Goal: Check status

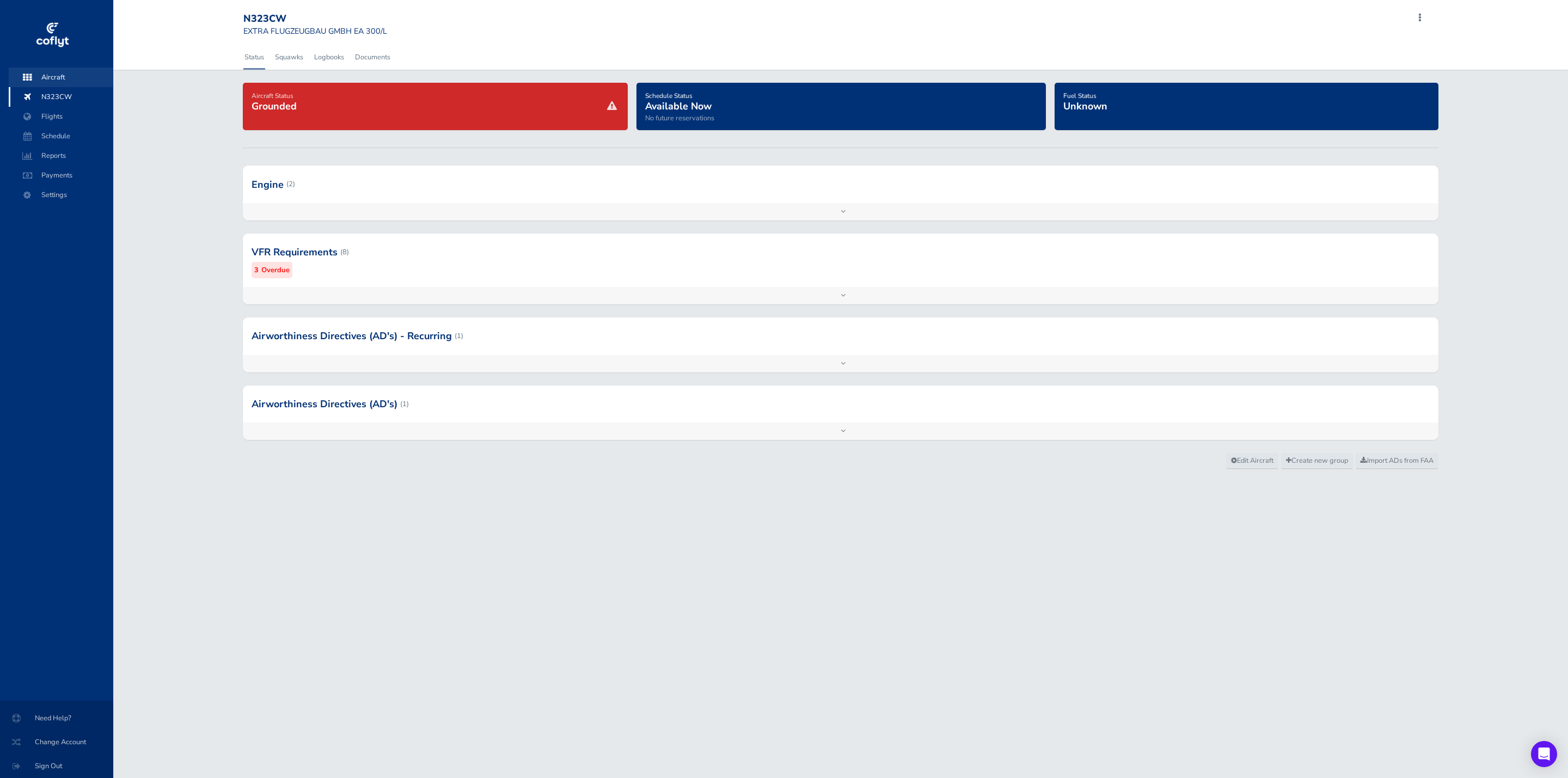
click at [54, 76] on span "Aircraft" at bounding box center [61, 77] width 83 height 20
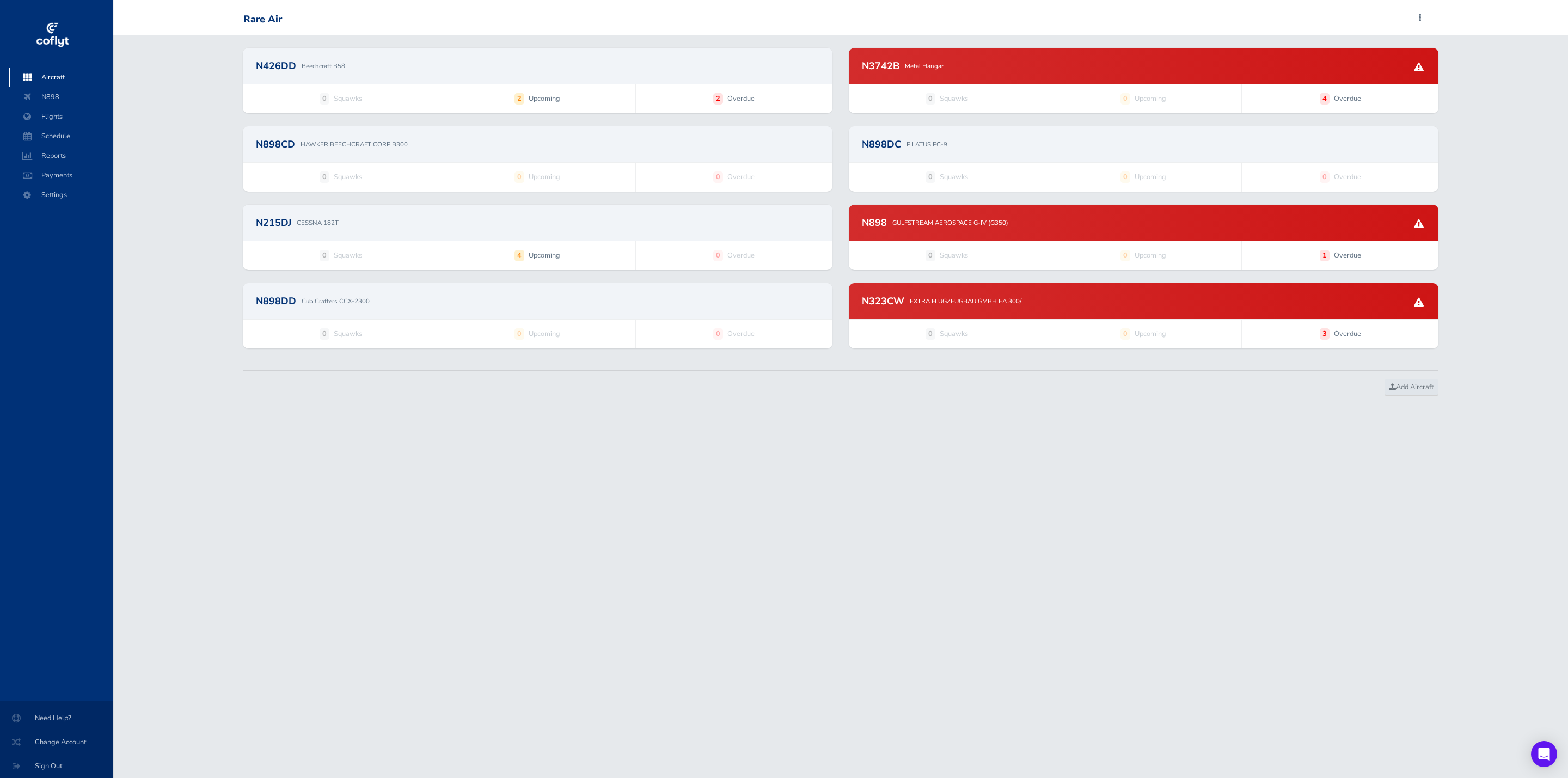
click at [1032, 71] on div "N3742B Metal Hangar" at bounding box center [1143, 66] width 590 height 36
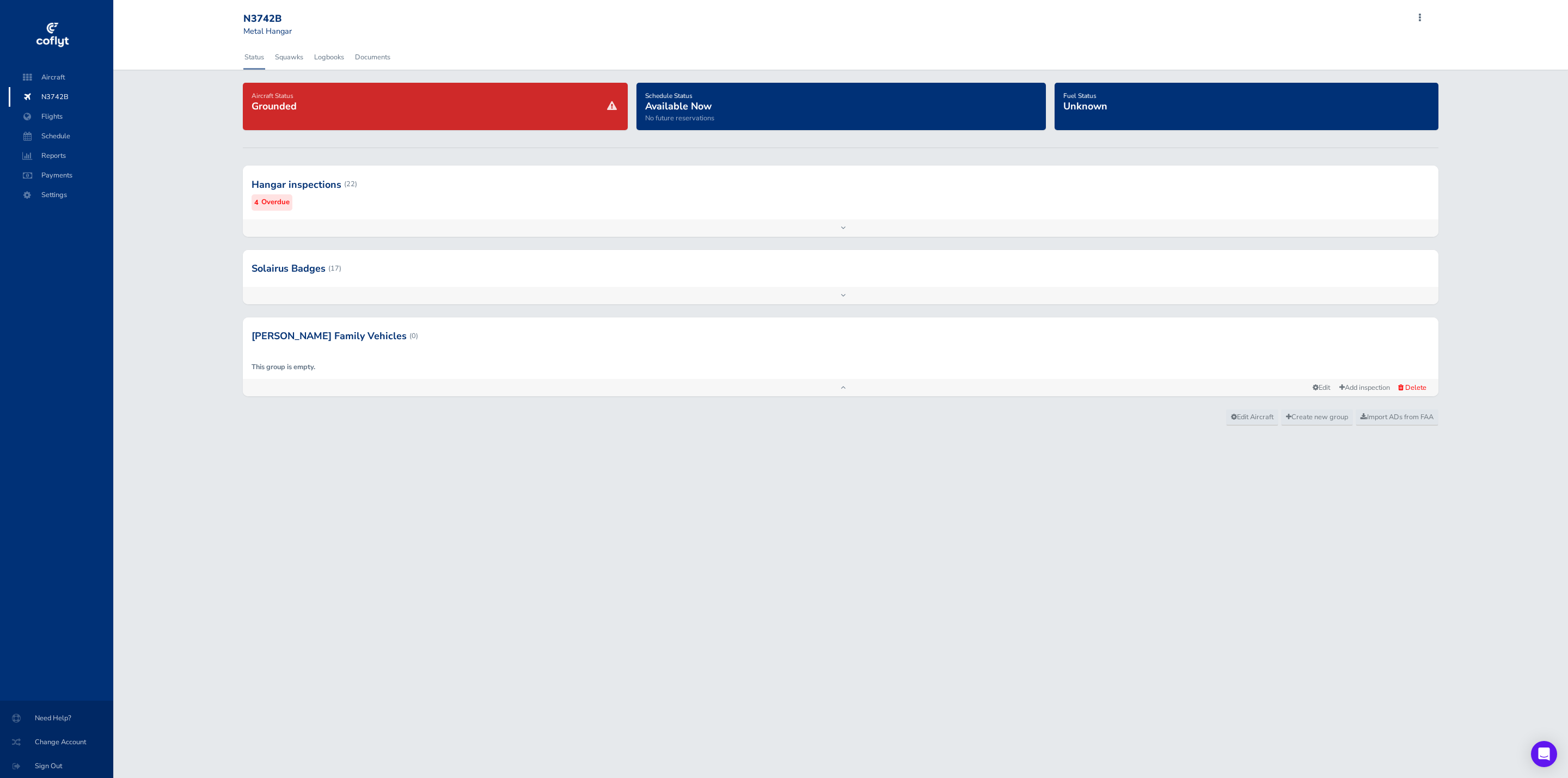
click at [486, 180] on div at bounding box center [840, 184] width 1196 height 54
